Goal: Obtain resource: Download file/media

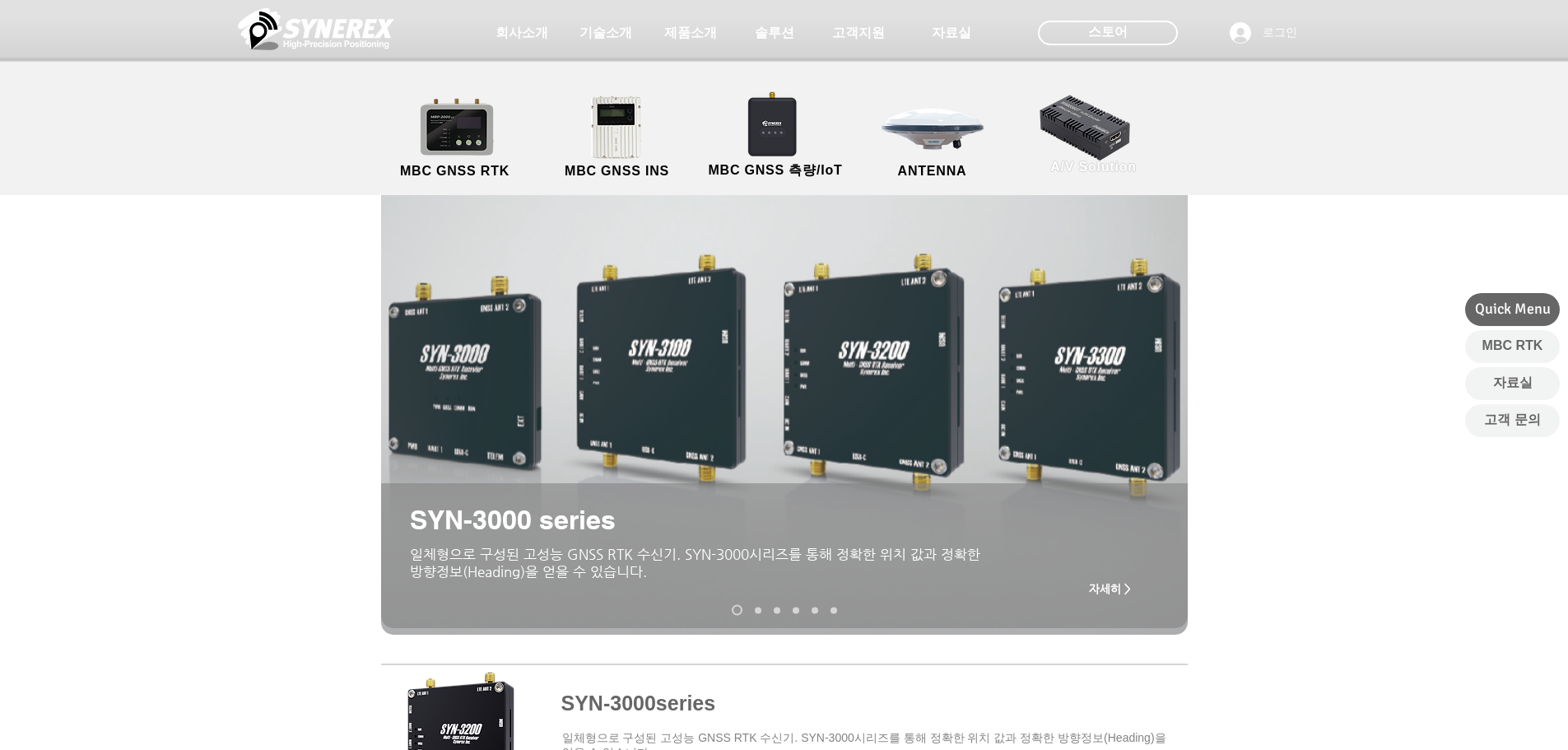
click at [1095, 129] on link "A/V Solution" at bounding box center [1093, 134] width 148 height 87
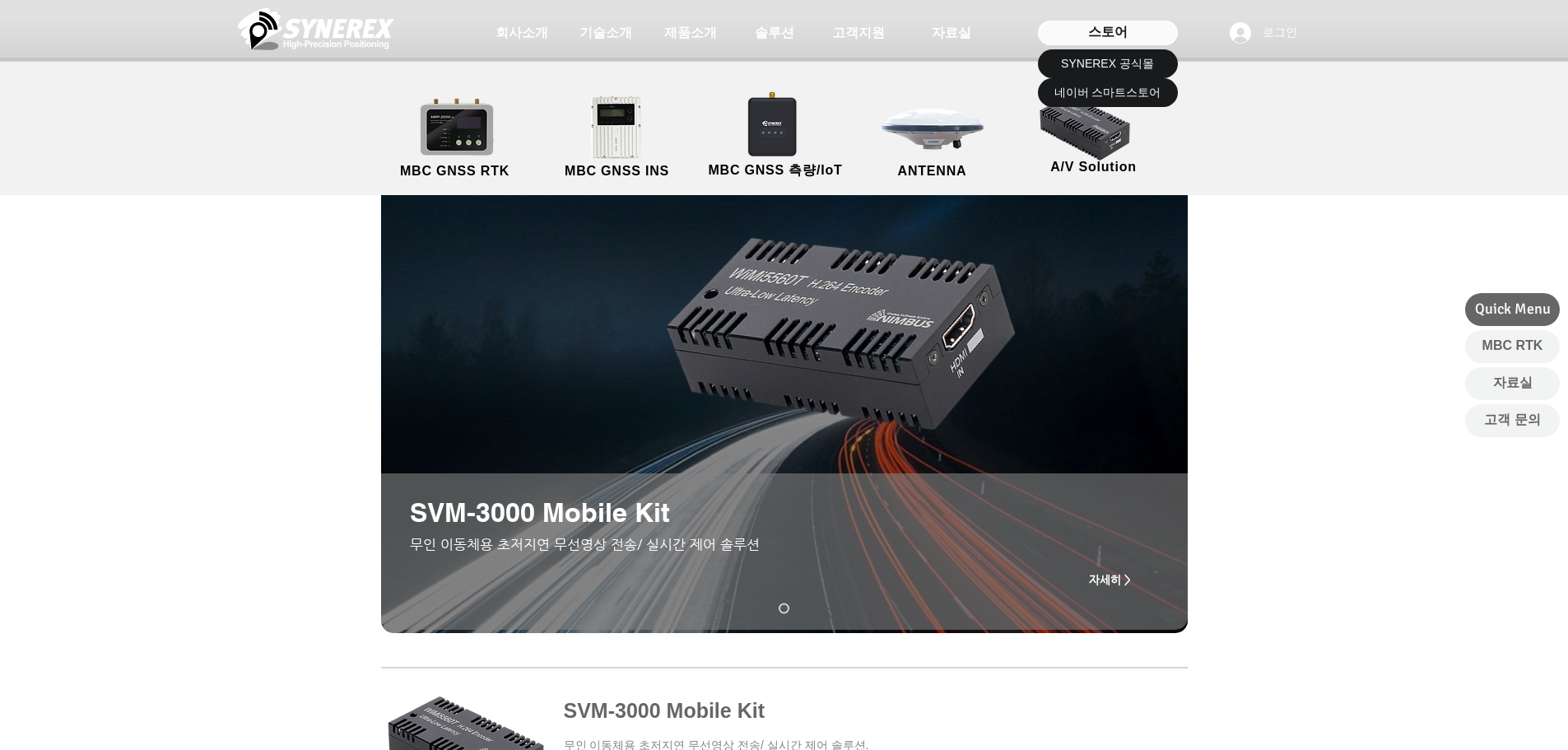
click at [1150, 28] on div "스토어" at bounding box center [1107, 33] width 140 height 25
click at [1143, 69] on span "SYNEREX 공식몰" at bounding box center [1107, 64] width 93 height 17
click at [1090, 88] on span "네이버 스마트스토어" at bounding box center [1108, 93] width 107 height 17
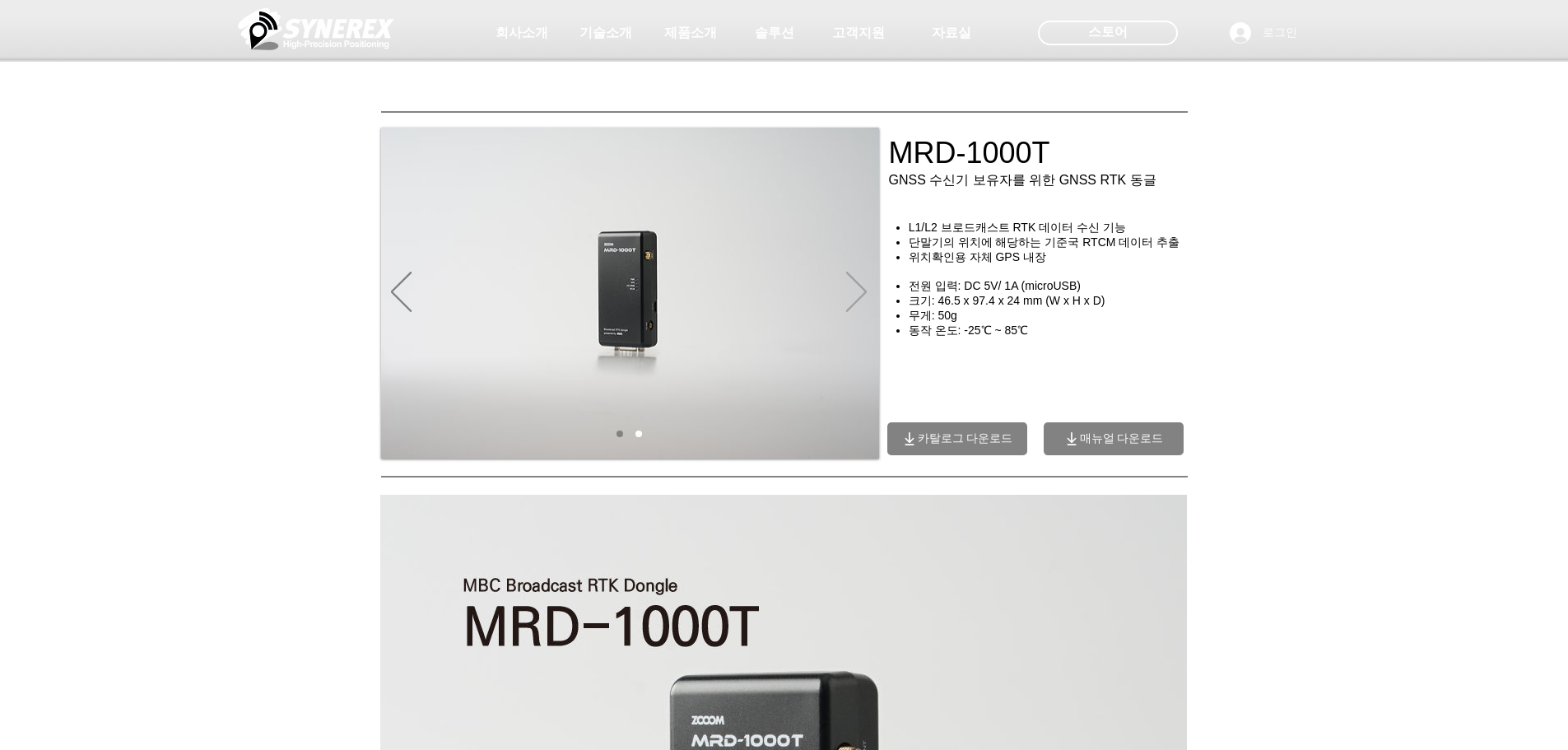
click at [863, 287] on icon "다음" at bounding box center [856, 292] width 21 height 40
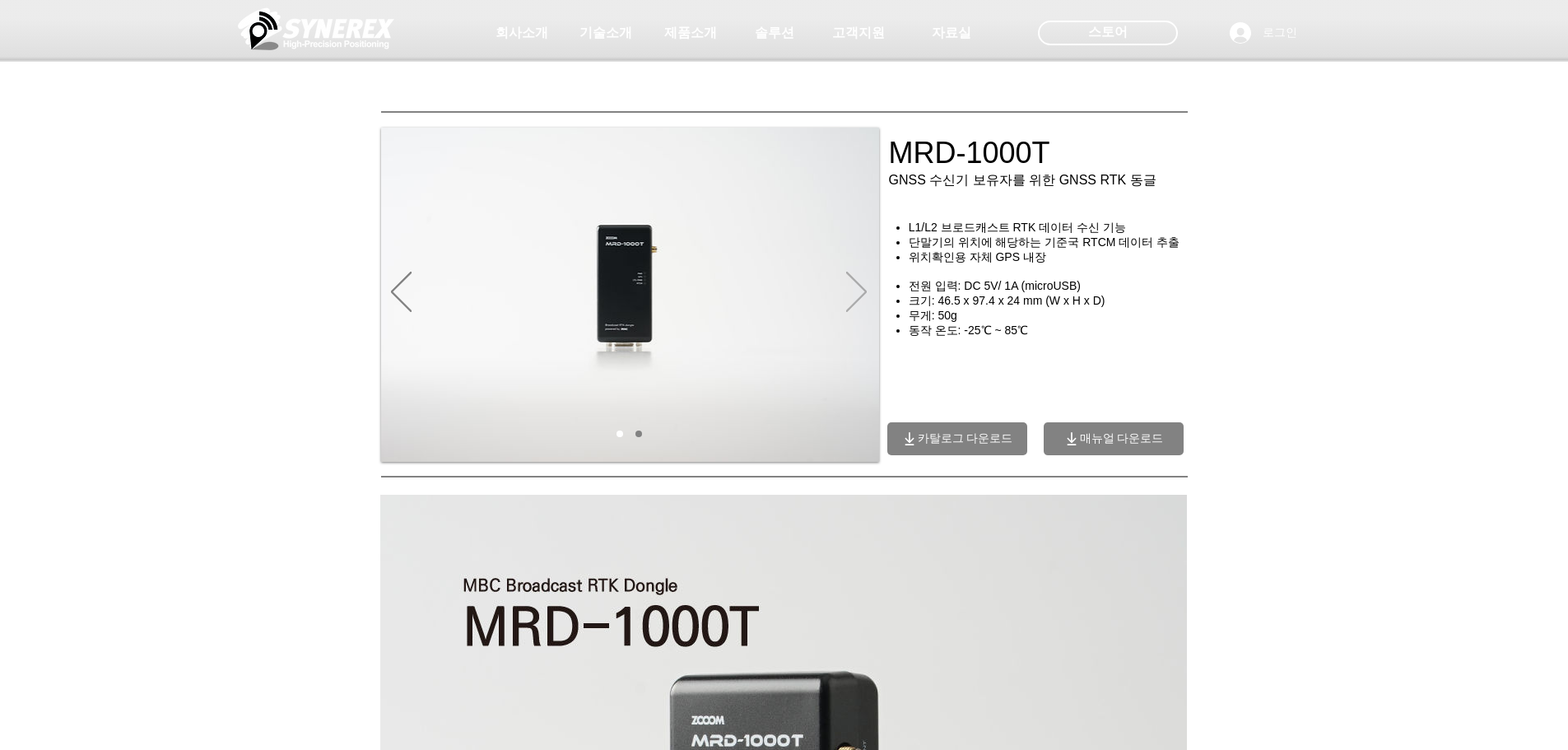
click at [862, 287] on icon "다음" at bounding box center [856, 292] width 21 height 40
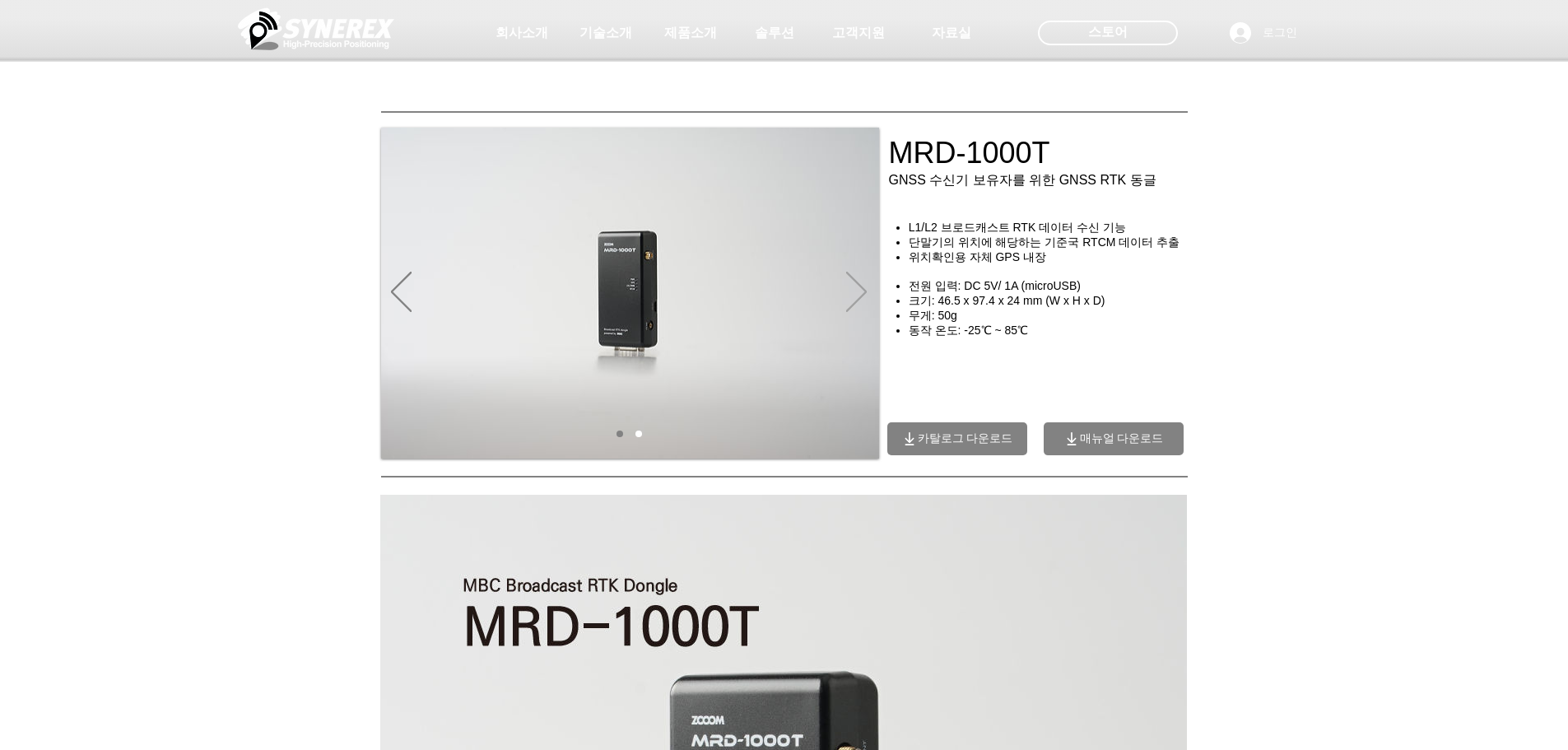
click at [862, 287] on icon "다음" at bounding box center [856, 292] width 21 height 40
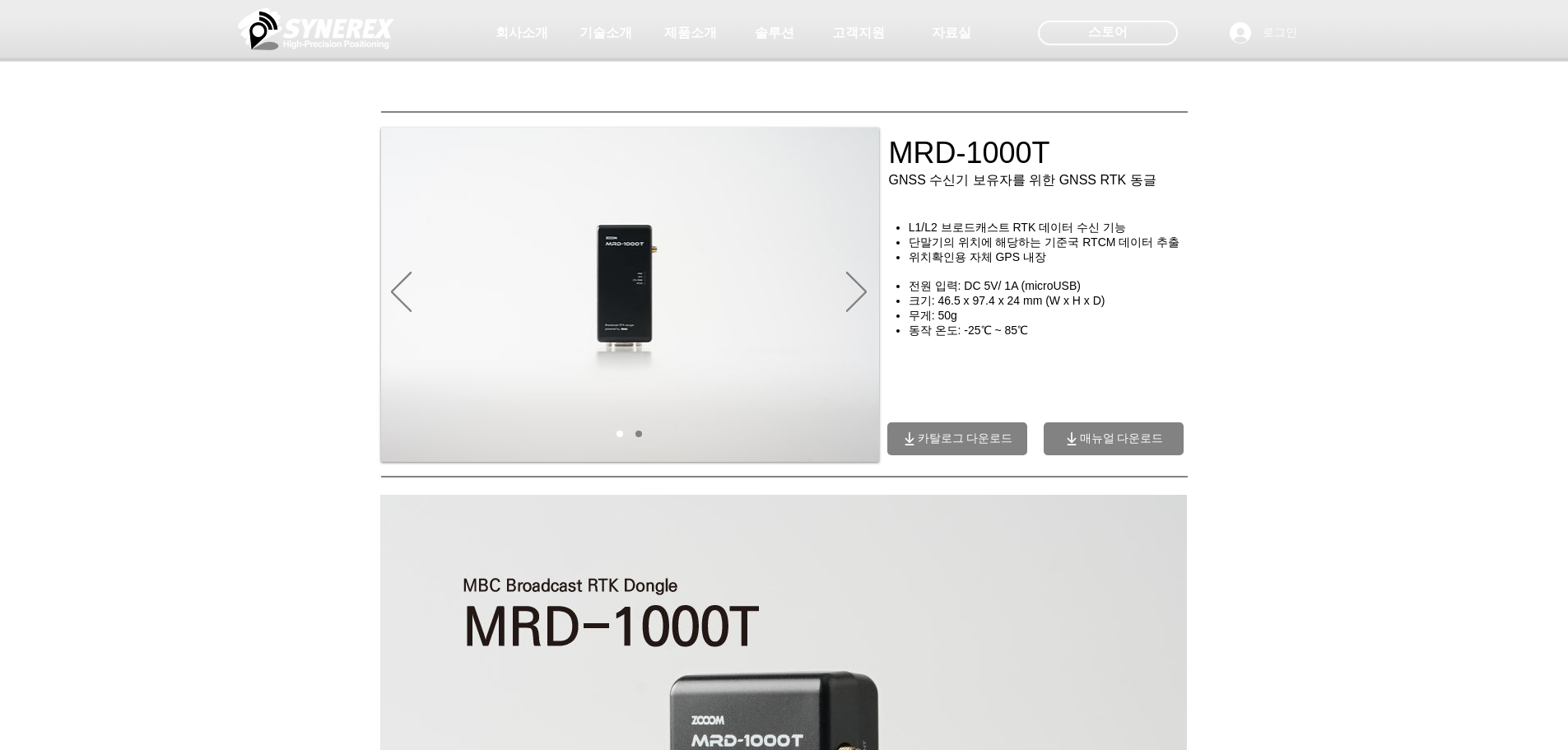
drag, startPoint x: 703, startPoint y: 282, endPoint x: 714, endPoint y: 62, distance: 220.3
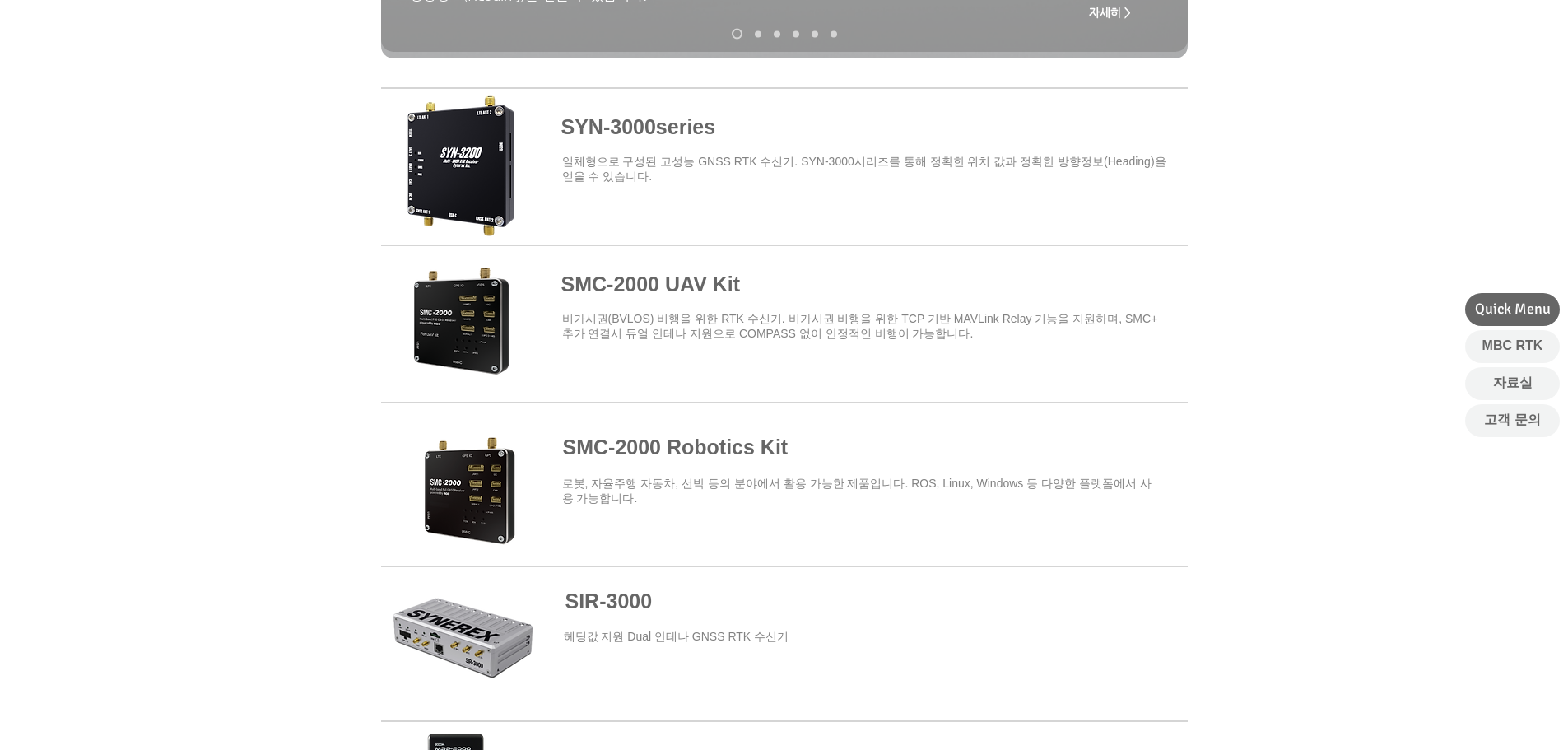
click at [485, 478] on span at bounding box center [784, 477] width 807 height 144
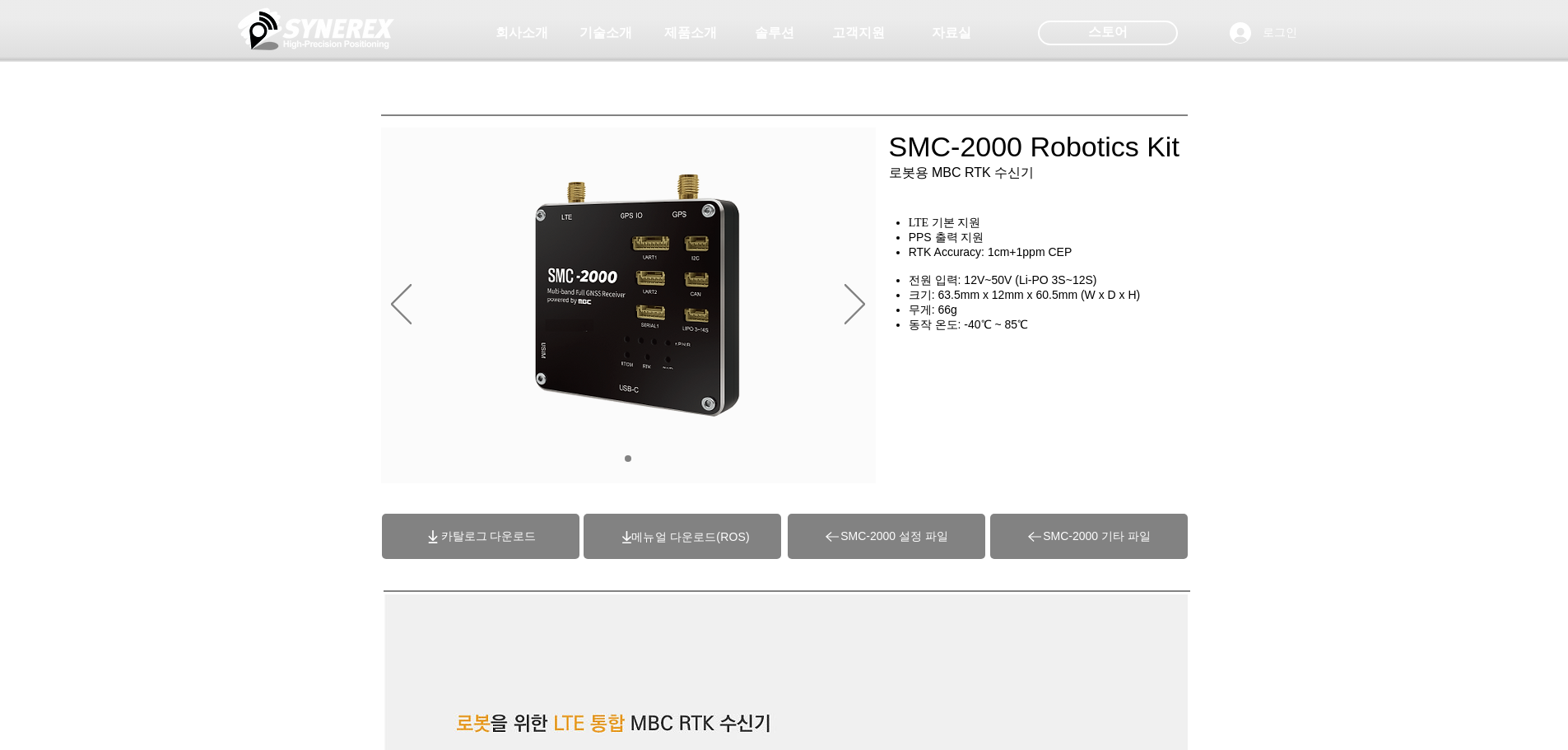
click at [548, 522] on span "카탈로그 다운로드" at bounding box center [481, 536] width 197 height 45
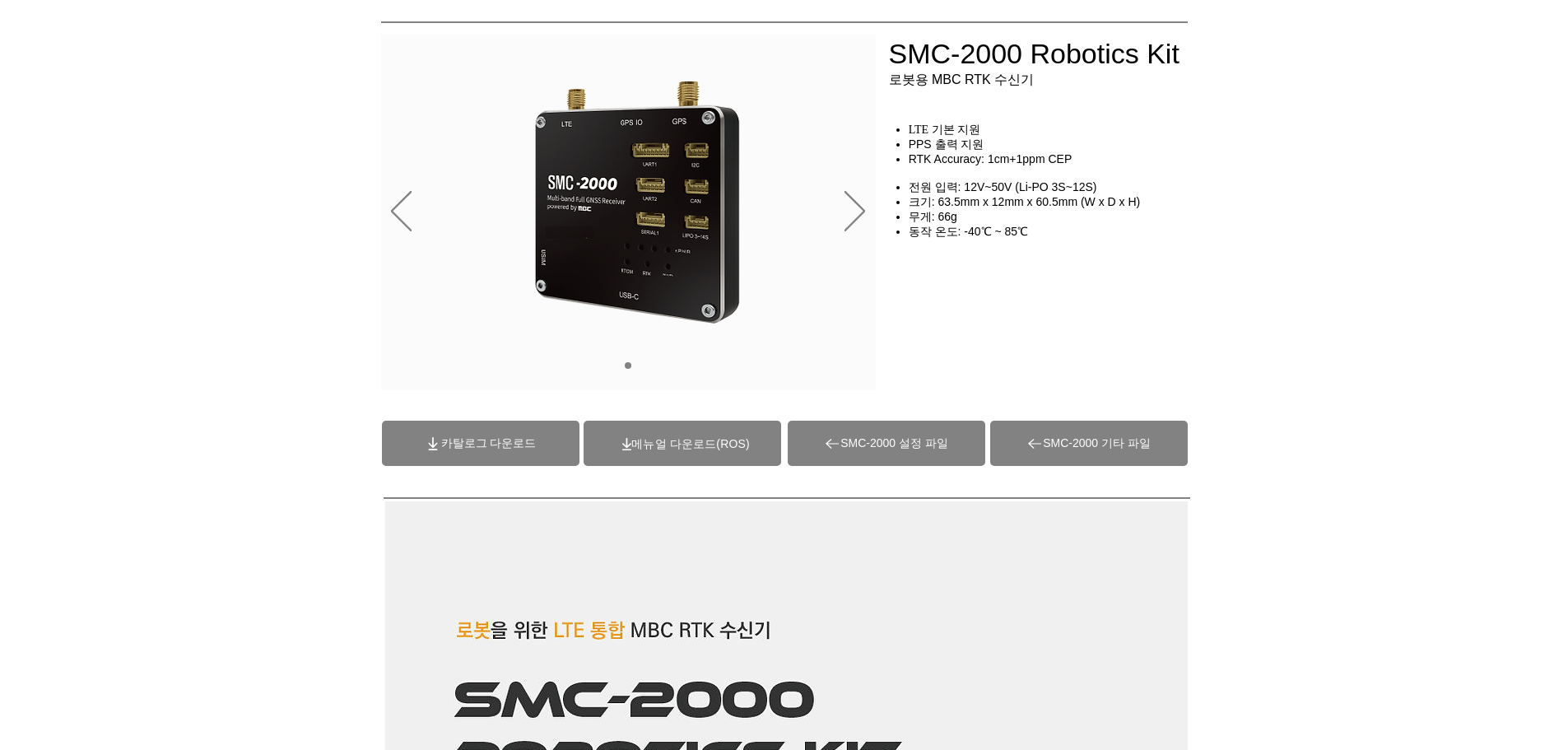
scroll to position [330, 0]
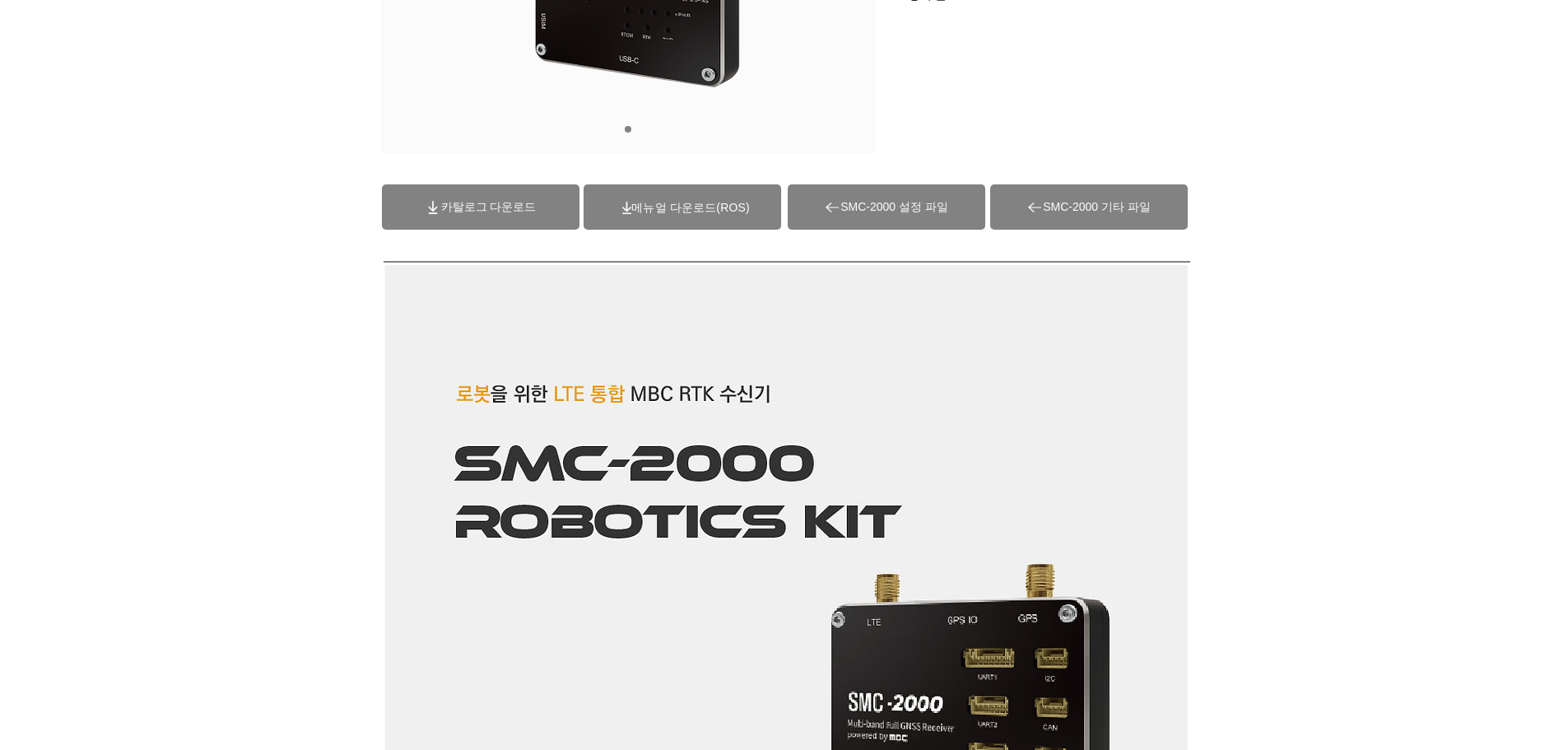
click at [705, 201] on span "(ROS)메뉴얼 다운로드" at bounding box center [690, 207] width 118 height 13
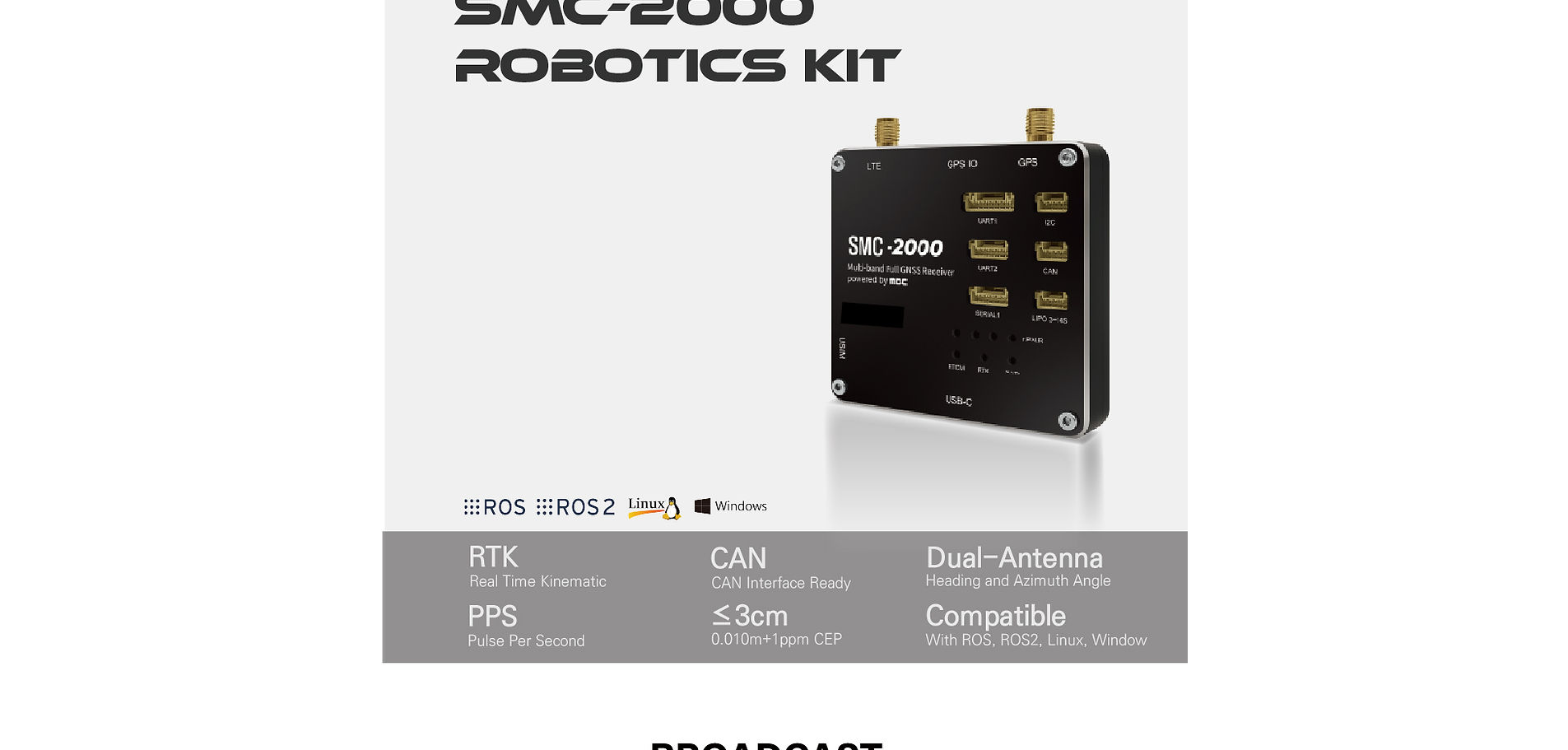
scroll to position [374, 0]
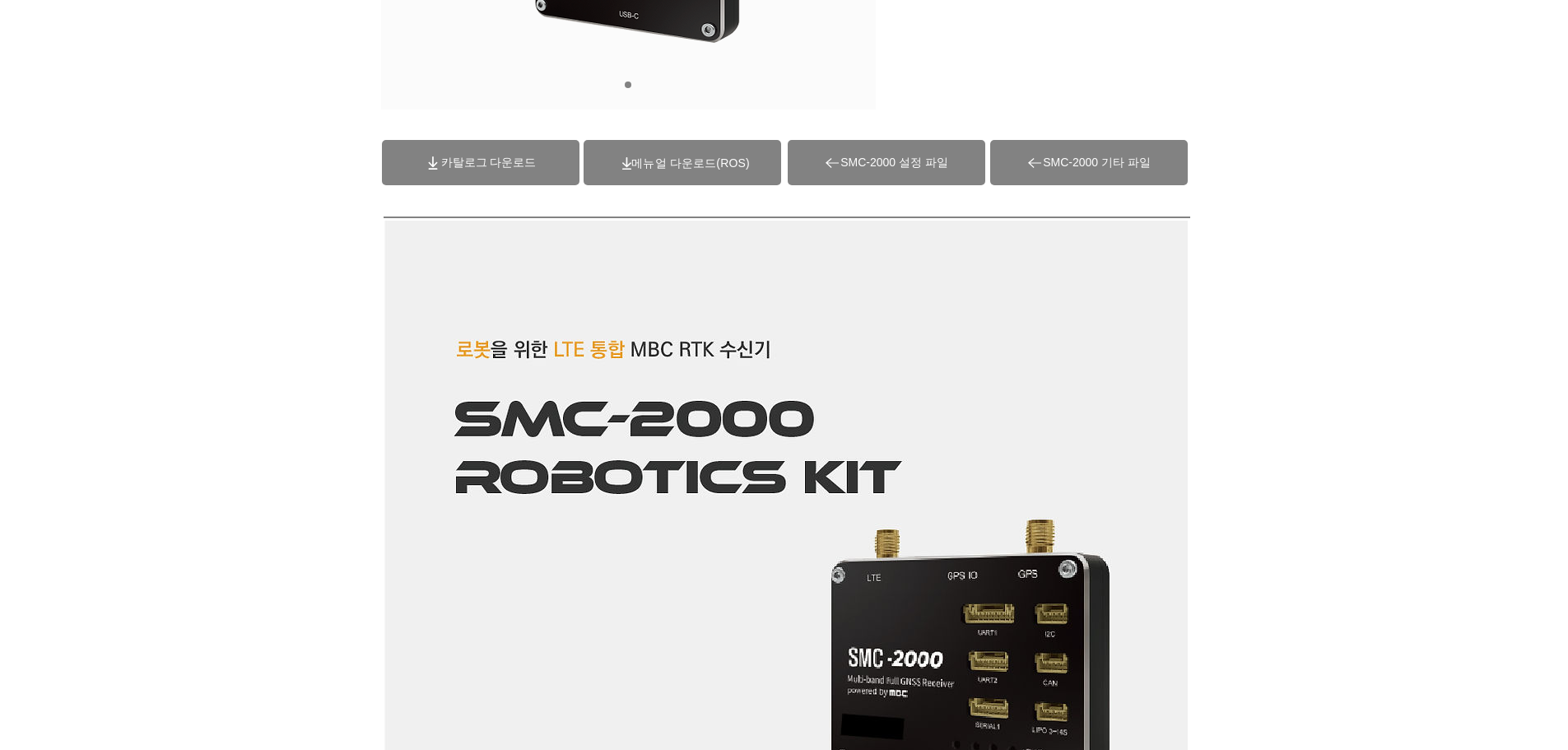
click at [728, 153] on span at bounding box center [682, 162] width 197 height 45
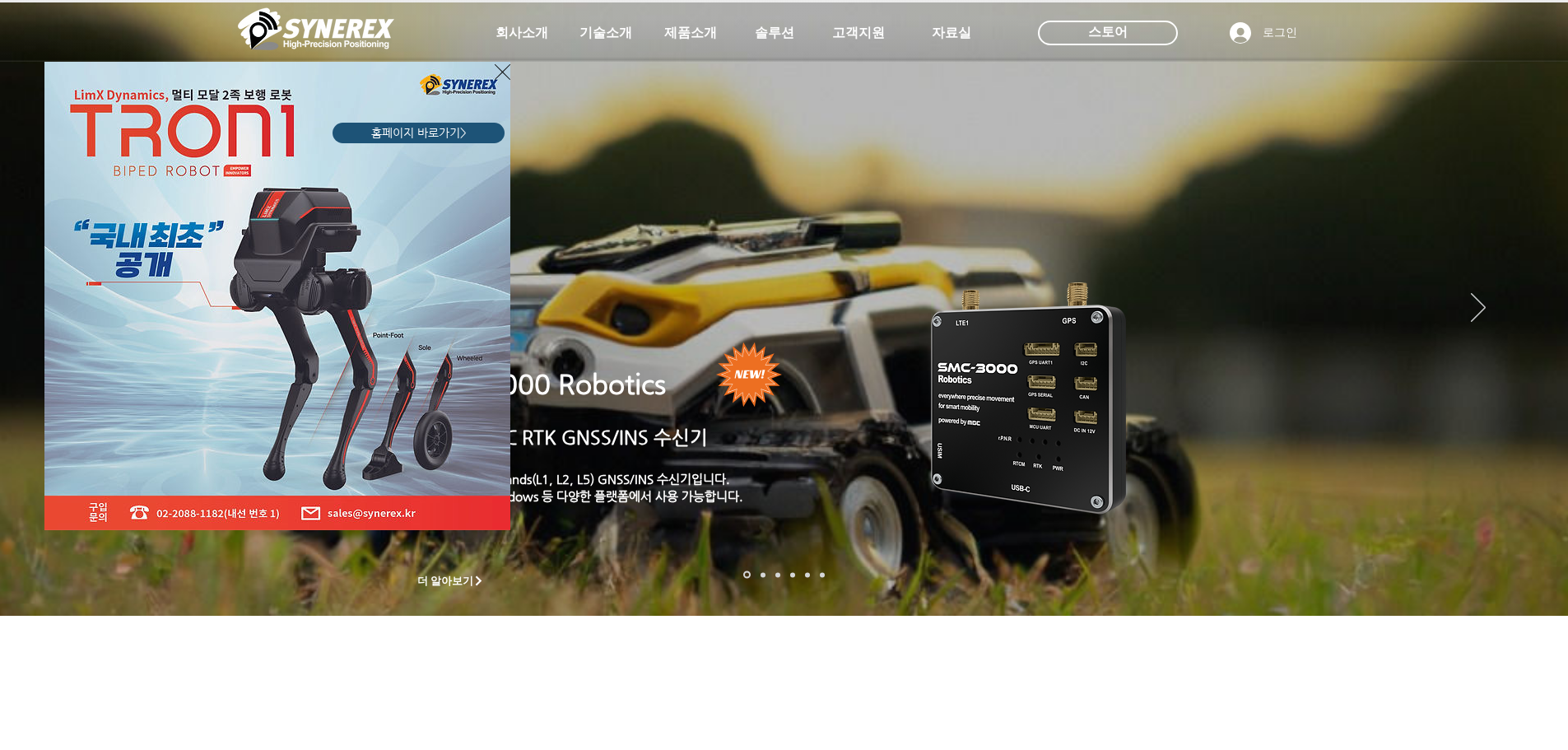
click at [503, 68] on icon "사이트로 돌아가기" at bounding box center [502, 72] width 16 height 21
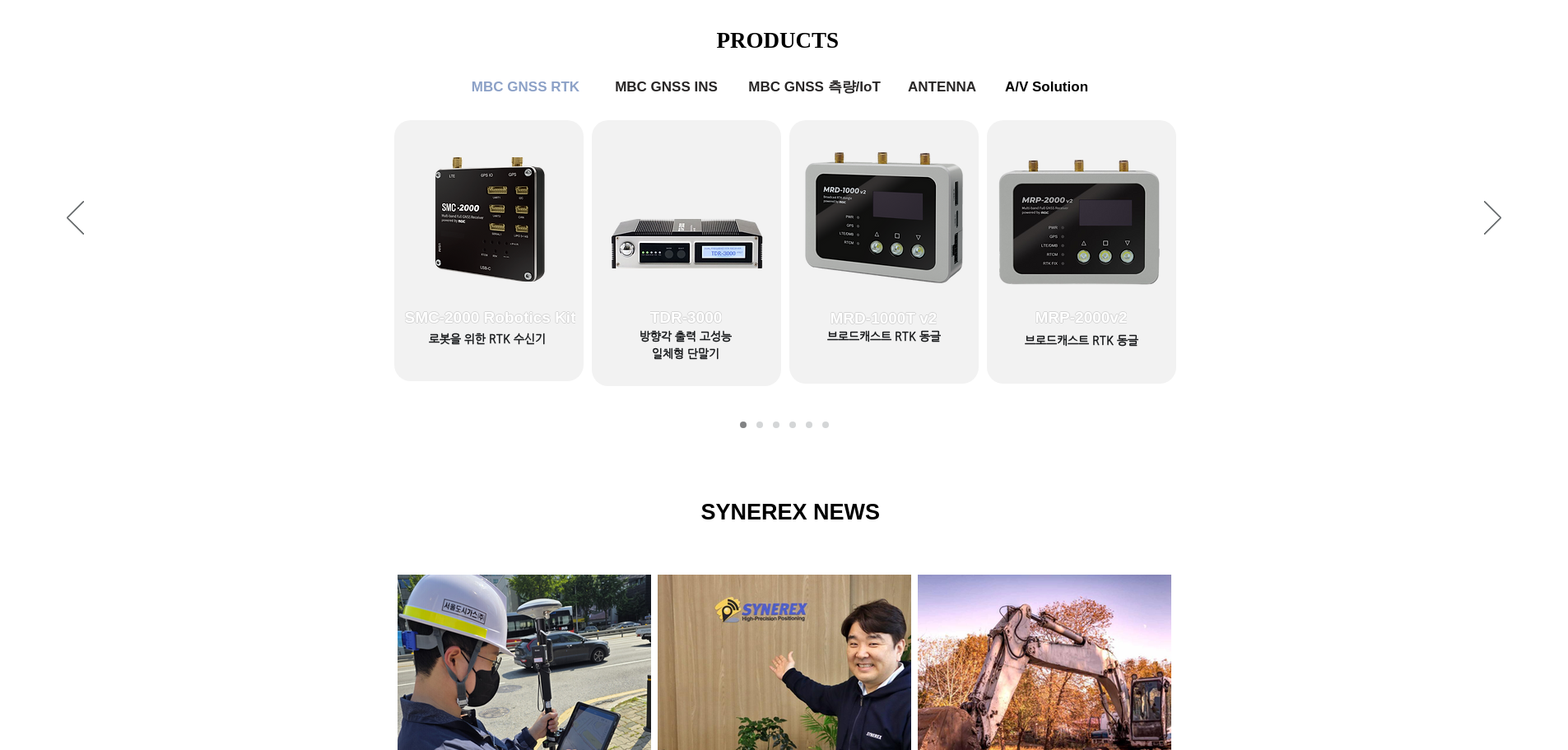
scroll to position [675, 0]
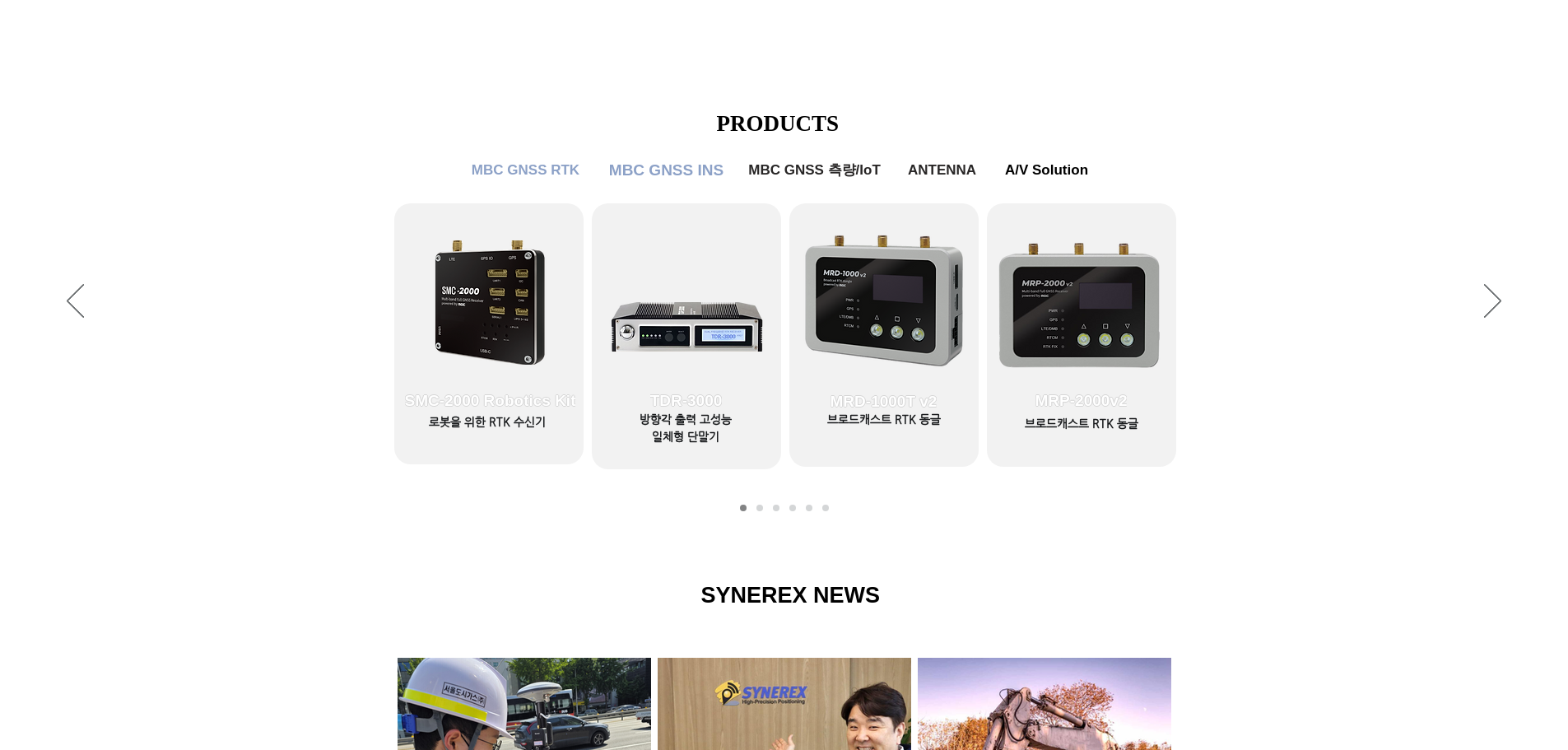
click at [641, 170] on span "MBC GNSS INS" at bounding box center [666, 170] width 115 height 18
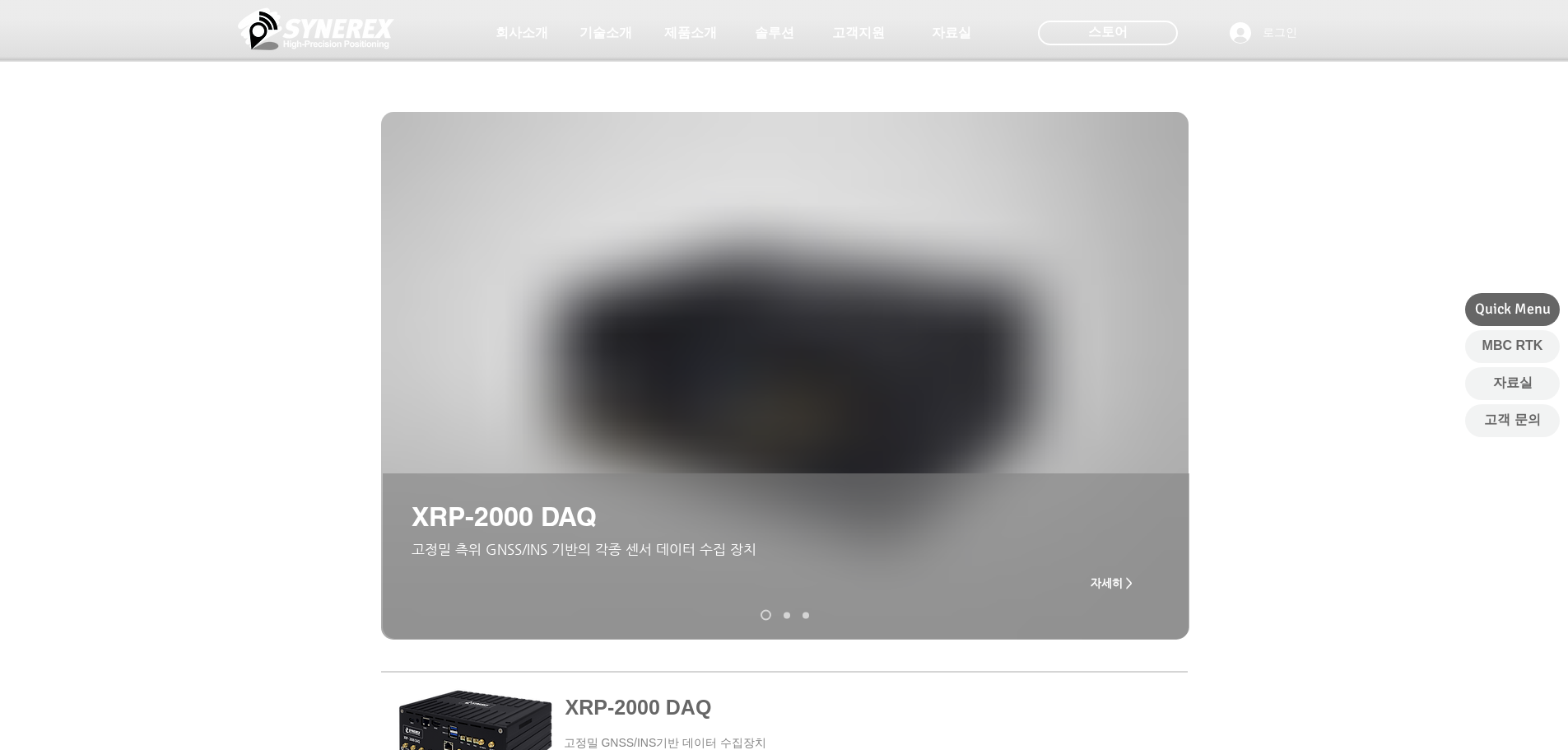
click at [557, 181] on div at bounding box center [784, 121] width 1568 height 244
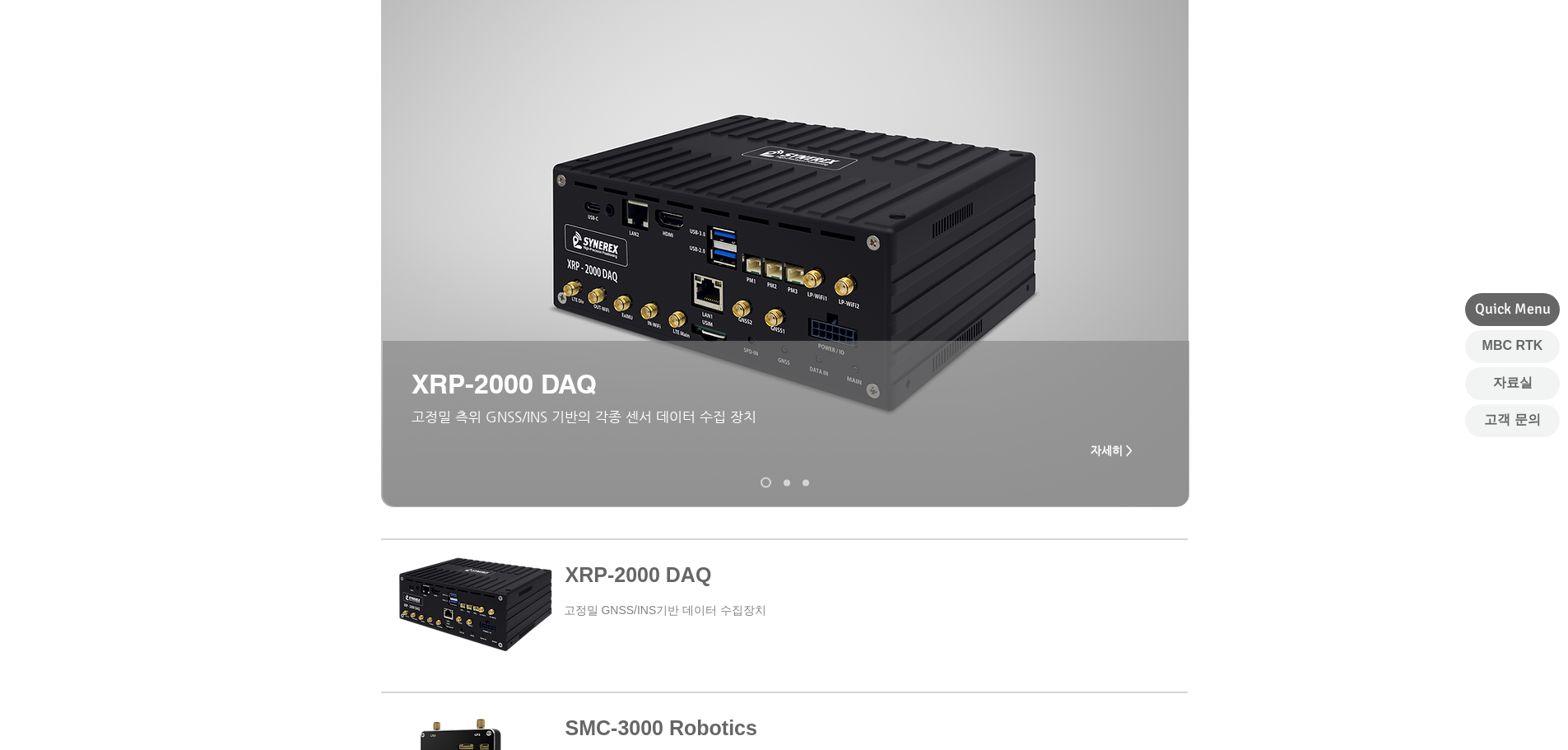
scroll to position [675, 0]
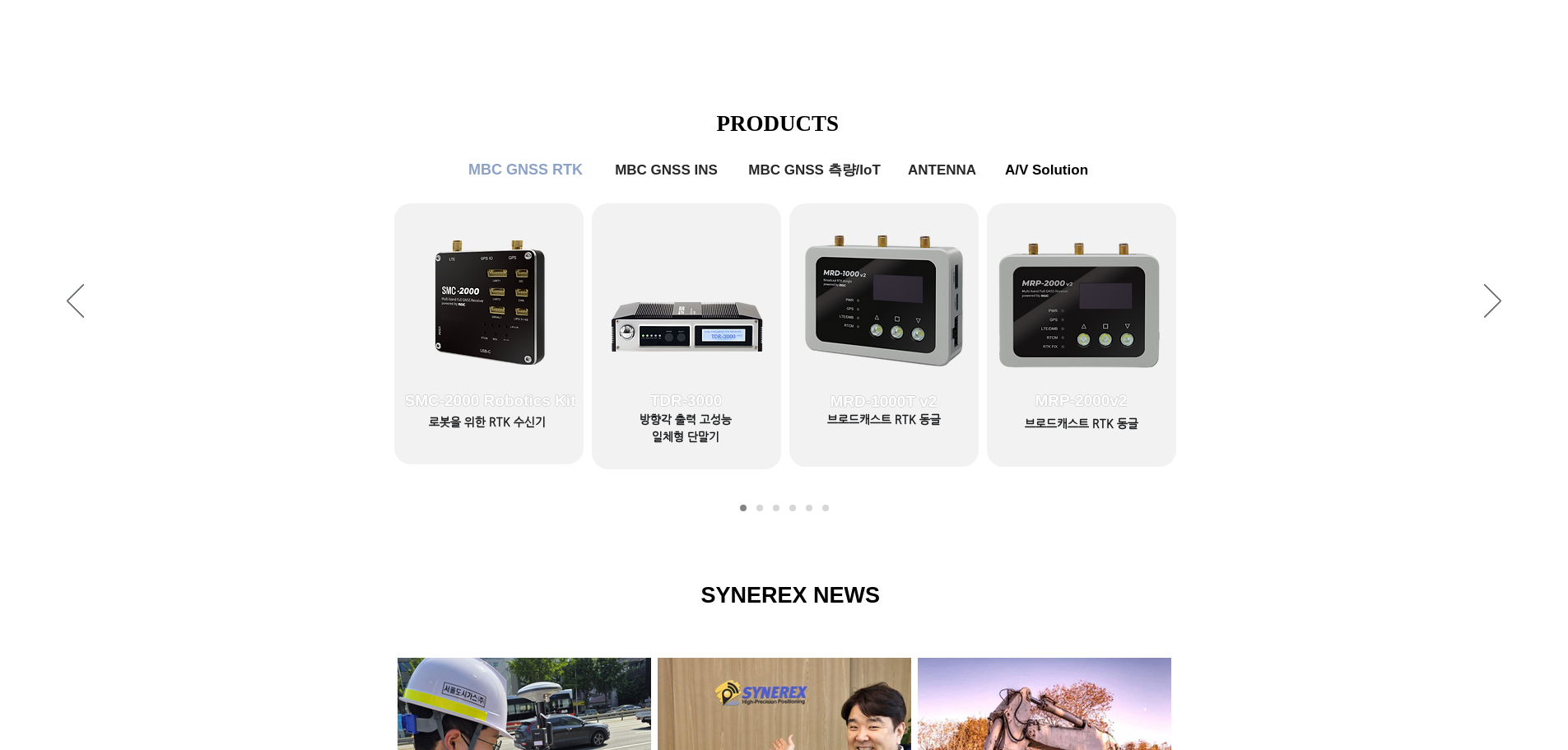
click at [518, 170] on span "MBC GNSS RTK" at bounding box center [525, 169] width 115 height 17
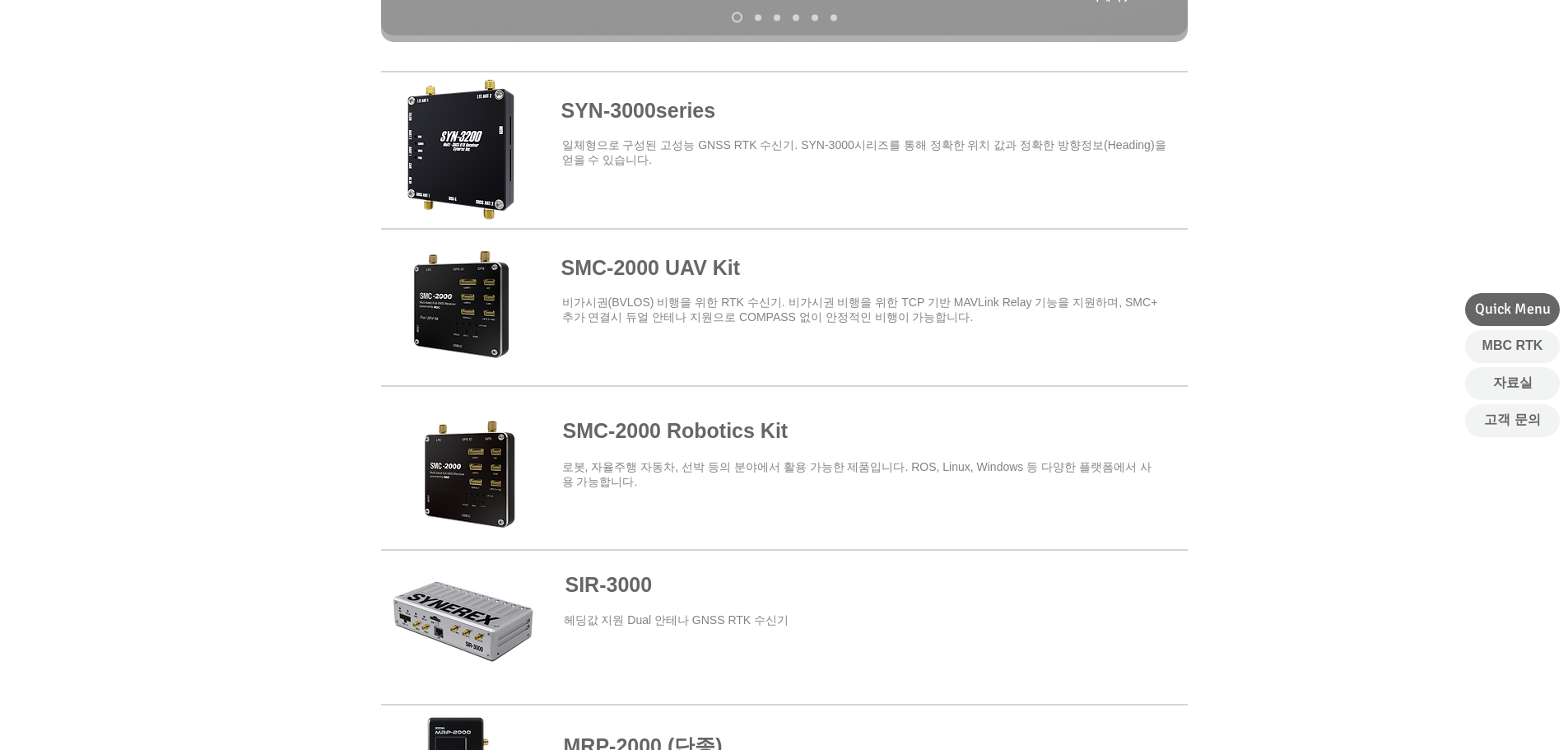
scroll to position [647, 0]
